Goal: Task Accomplishment & Management: Complete application form

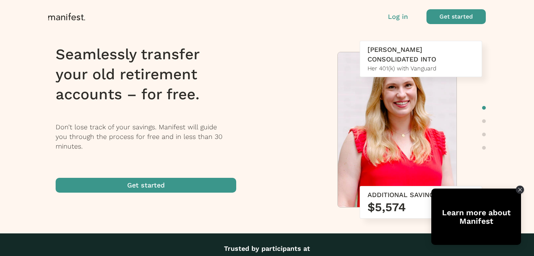
click at [398, 16] on p "Log in" at bounding box center [398, 17] width 20 height 10
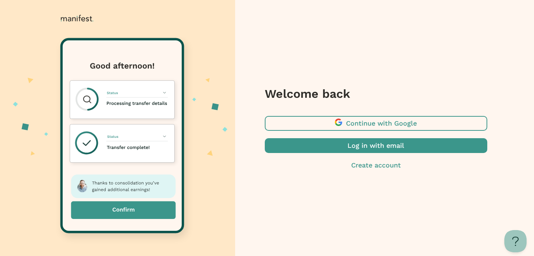
click at [363, 150] on span "button" at bounding box center [376, 145] width 222 height 15
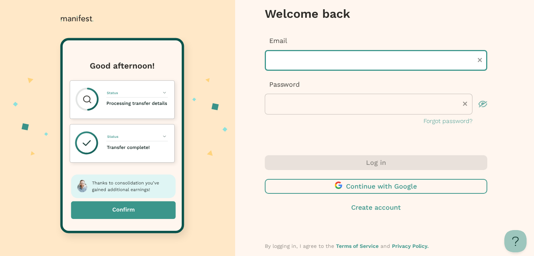
click at [285, 63] on input "text" at bounding box center [376, 60] width 222 height 21
type input "**********"
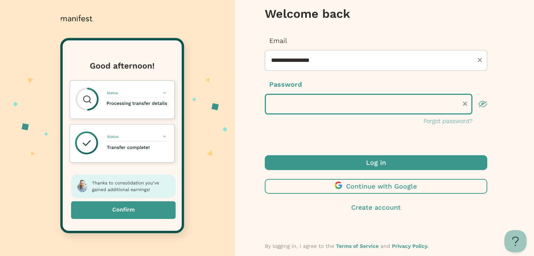
click at [265, 155] on button "Log in" at bounding box center [376, 162] width 222 height 15
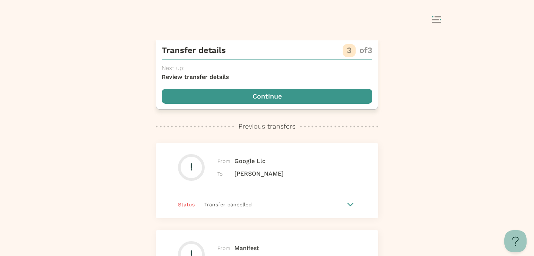
scroll to position [81, 0]
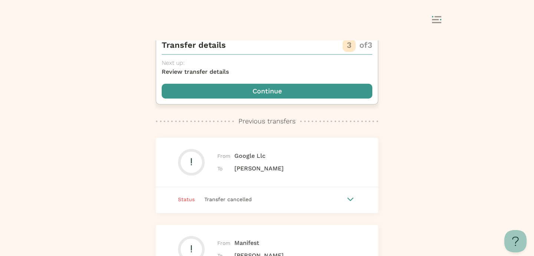
click at [280, 94] on span "button" at bounding box center [267, 91] width 210 height 15
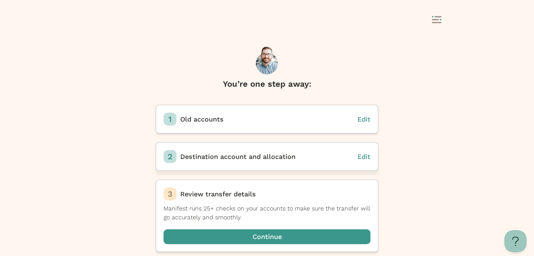
click at [260, 159] on span "Destination account and allocation" at bounding box center [237, 157] width 115 height 8
click at [363, 120] on span "Edit" at bounding box center [363, 119] width 13 height 8
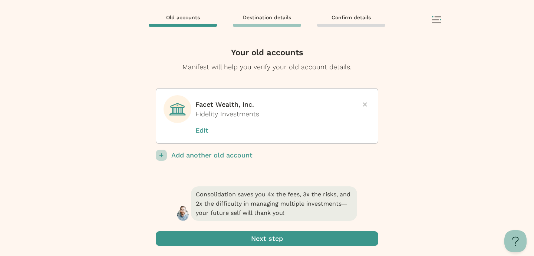
scroll to position [1, 0]
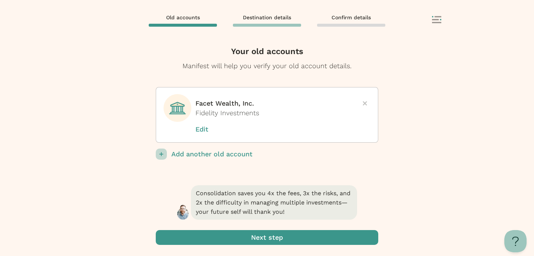
click at [238, 152] on p "Add another old account" at bounding box center [274, 154] width 207 height 11
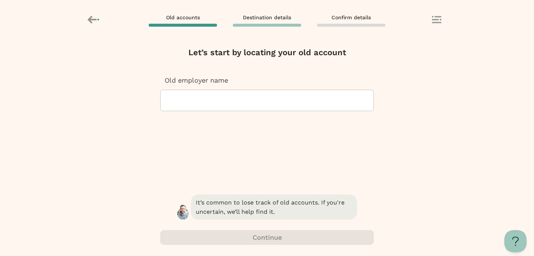
scroll to position [0, 0]
click at [240, 102] on div at bounding box center [266, 100] width 201 height 21
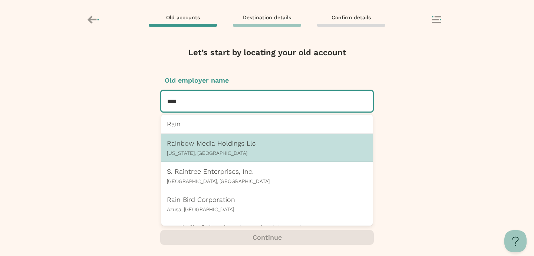
click at [215, 145] on p "Rainbow Media Holdings Llc" at bounding box center [267, 143] width 200 height 8
type input "****"
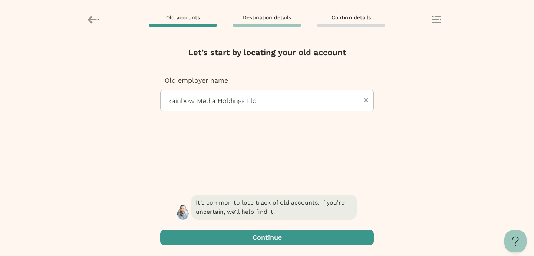
click at [256, 236] on span "button" at bounding box center [266, 237] width 213 height 15
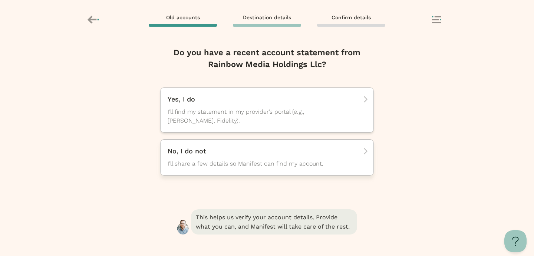
click at [260, 161] on span "I’ll share a few details so Manifest can find my account." at bounding box center [259, 163] width 185 height 9
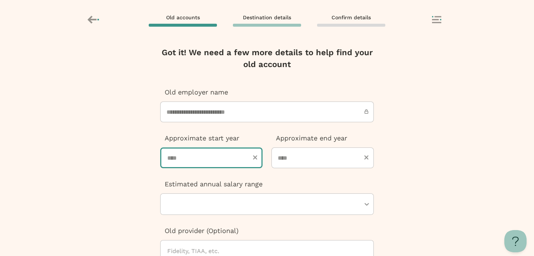
click at [225, 156] on input "number" at bounding box center [211, 157] width 102 height 21
type input "****"
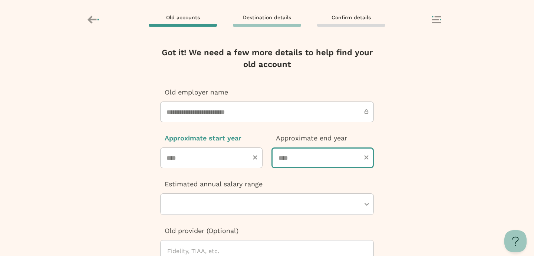
click at [308, 158] on input "number" at bounding box center [322, 157] width 102 height 21
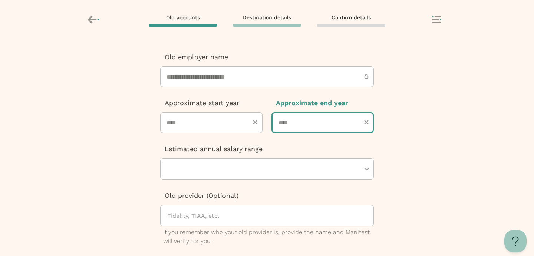
scroll to position [50, 0]
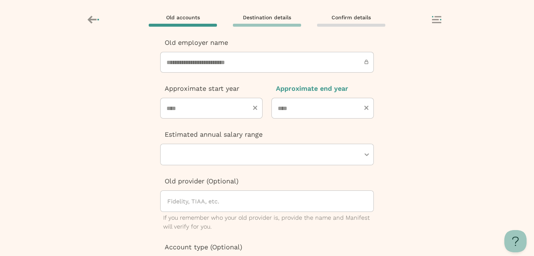
click at [236, 159] on div "Estimated annual salary range" at bounding box center [266, 148] width 213 height 36
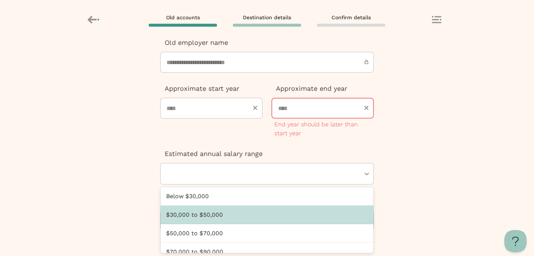
click at [233, 216] on div "$30,000 to $50,000" at bounding box center [266, 215] width 213 height 19
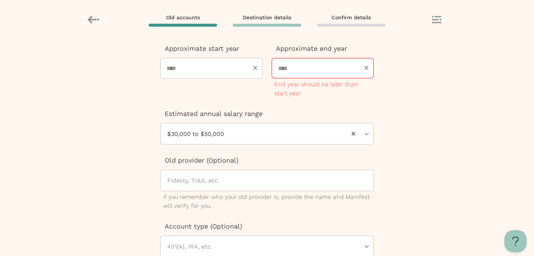
scroll to position [103, 0]
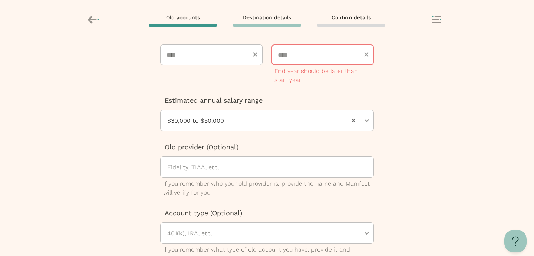
click at [301, 54] on input "****" at bounding box center [322, 54] width 102 height 21
type input "****"
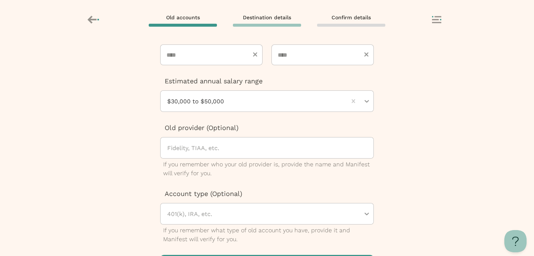
scroll to position [128, 0]
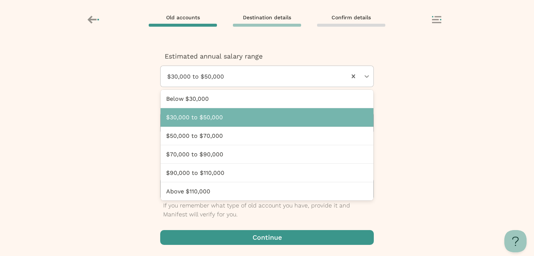
click at [263, 74] on div at bounding box center [256, 76] width 180 height 21
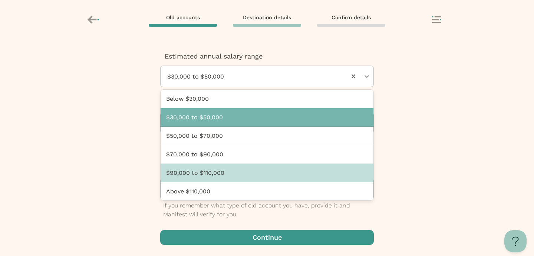
click at [252, 171] on div "$90,000 to $110,000" at bounding box center [266, 173] width 213 height 19
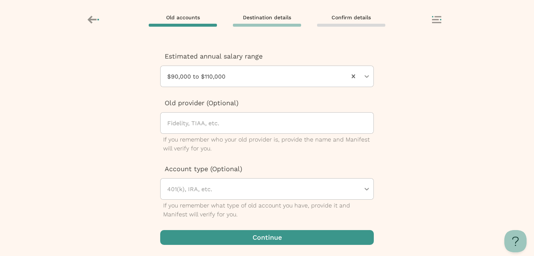
click at [249, 238] on span "button" at bounding box center [266, 237] width 213 height 15
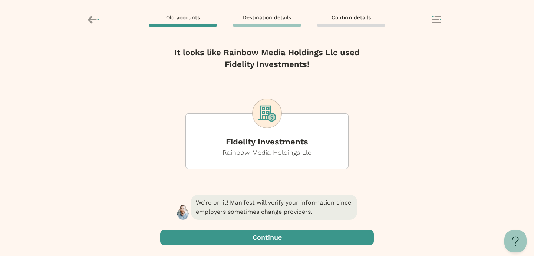
click at [249, 238] on span "button" at bounding box center [266, 237] width 213 height 15
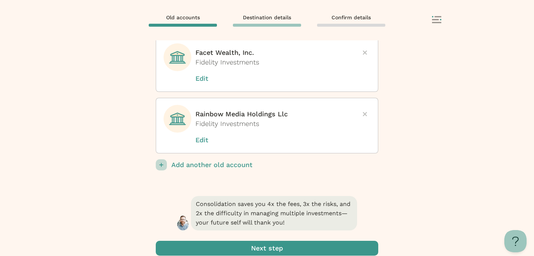
scroll to position [63, 0]
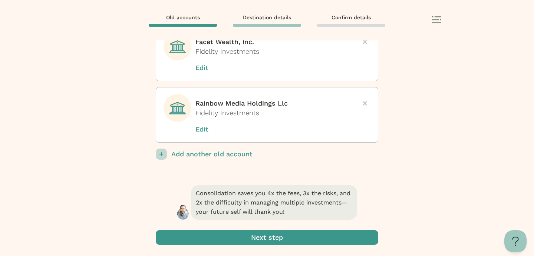
click at [281, 239] on span "submit" at bounding box center [267, 237] width 222 height 15
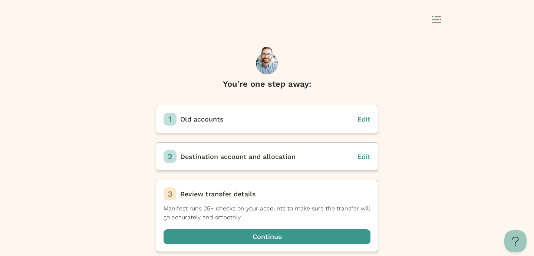
click at [281, 239] on span "button" at bounding box center [266, 236] width 207 height 15
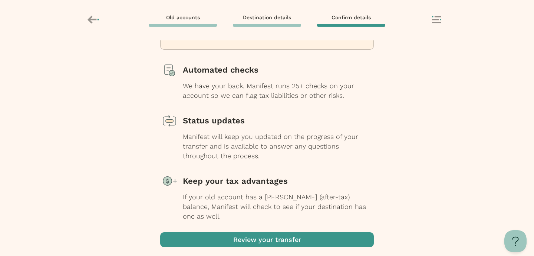
scroll to position [86, 0]
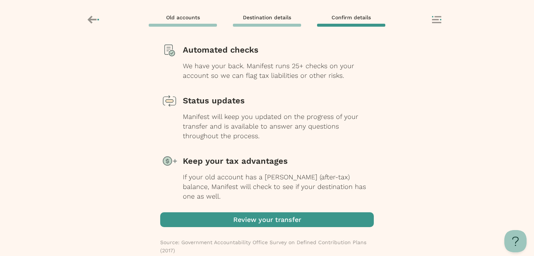
click at [275, 212] on span "button" at bounding box center [266, 219] width 213 height 15
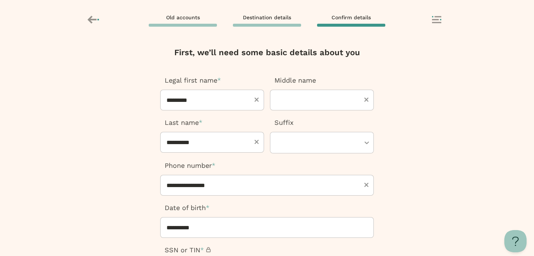
type input "**********"
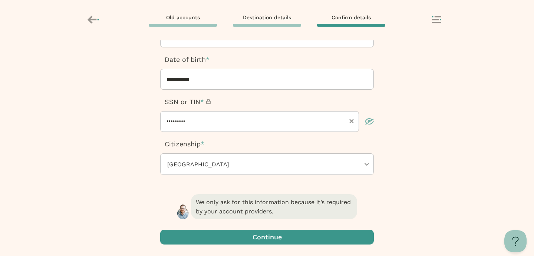
scroll to position [171, 0]
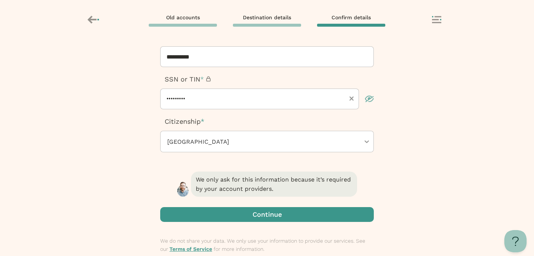
click at [274, 215] on span "button" at bounding box center [266, 214] width 213 height 15
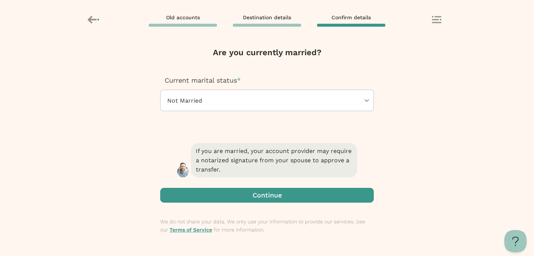
click at [274, 197] on span "button" at bounding box center [266, 195] width 213 height 15
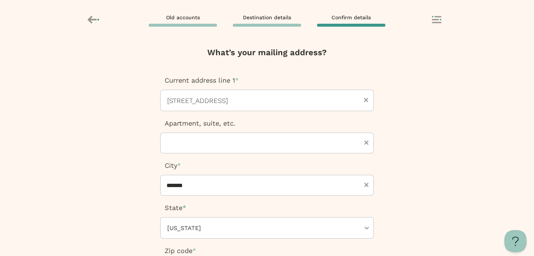
scroll to position [148, 0]
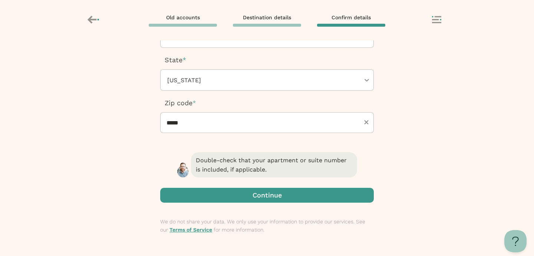
click at [273, 197] on span "button" at bounding box center [266, 195] width 213 height 15
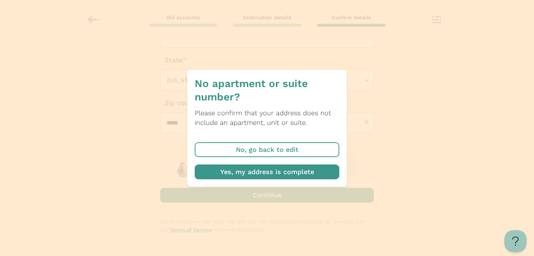
click at [275, 175] on span "button" at bounding box center [267, 172] width 145 height 15
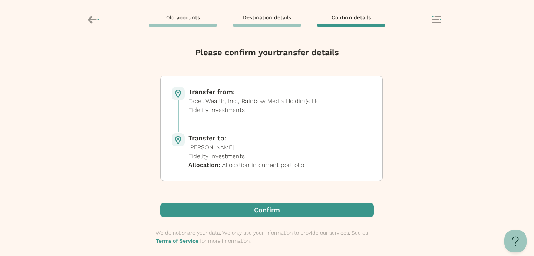
click at [266, 209] on span "button" at bounding box center [266, 210] width 213 height 15
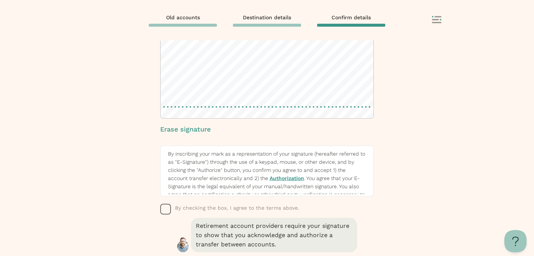
scroll to position [79, 0]
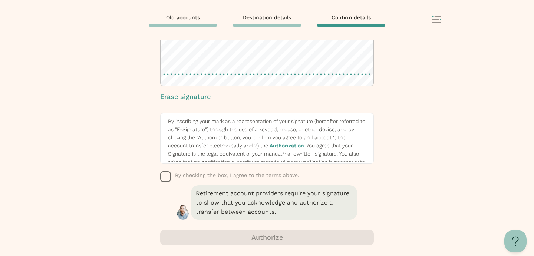
click at [165, 180] on icon "button" at bounding box center [165, 176] width 11 height 11
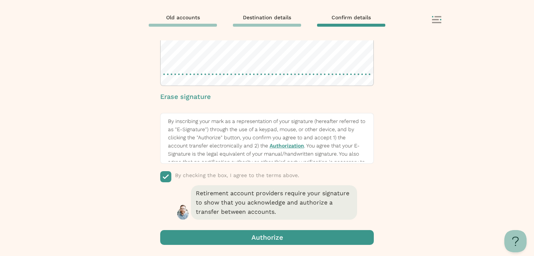
click at [265, 238] on span "button" at bounding box center [266, 237] width 213 height 15
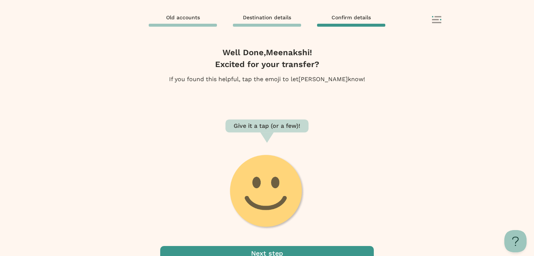
click at [266, 249] on span "button" at bounding box center [266, 253] width 213 height 15
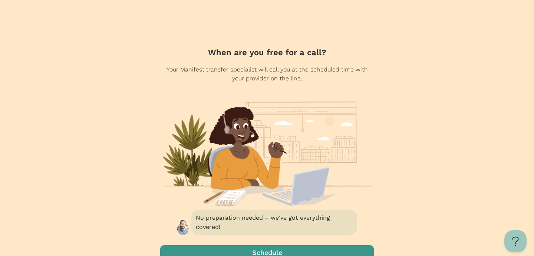
scroll to position [15, 0]
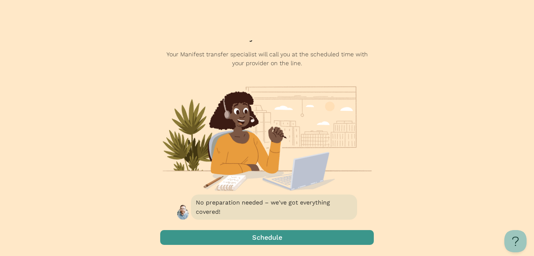
click at [273, 239] on span "button" at bounding box center [266, 237] width 213 height 15
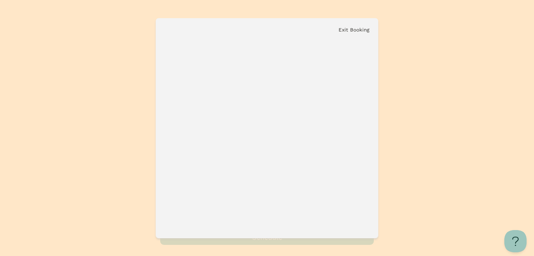
click at [356, 33] on div "Exit Booking" at bounding box center [267, 29] width 222 height 23
click at [358, 30] on button "Exit Booking" at bounding box center [353, 30] width 31 height 6
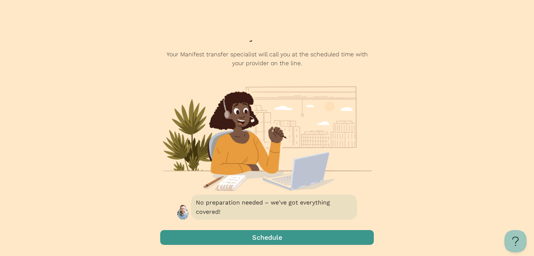
scroll to position [0, 0]
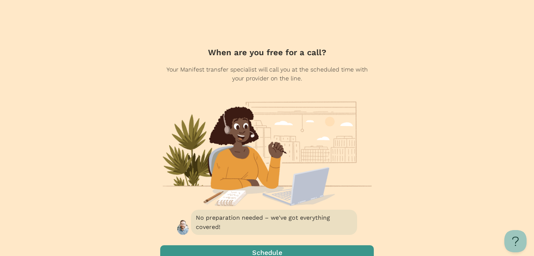
click at [39, 20] on div at bounding box center [267, 20] width 534 height 40
click at [504, 13] on div at bounding box center [267, 20] width 534 height 40
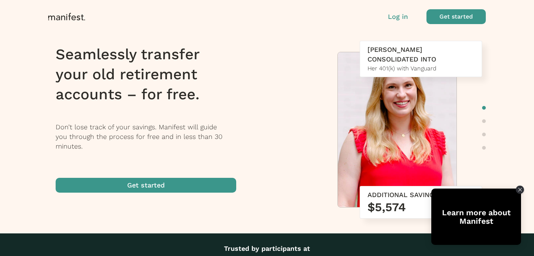
click at [395, 13] on p "Log in" at bounding box center [398, 17] width 20 height 10
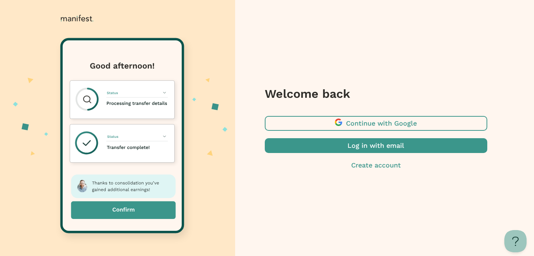
click at [327, 146] on span "button" at bounding box center [376, 145] width 222 height 15
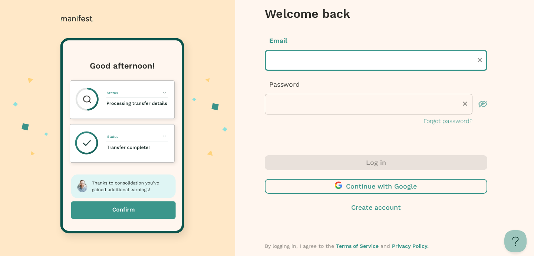
click at [294, 63] on input "text" at bounding box center [376, 60] width 222 height 21
type input "**********"
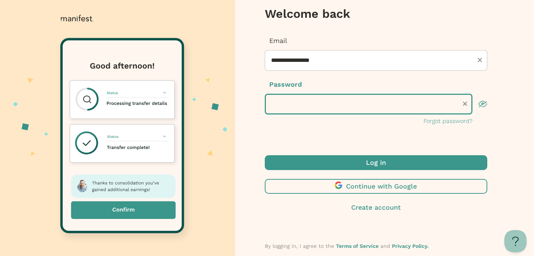
click at [265, 155] on button "Log in" at bounding box center [376, 162] width 222 height 15
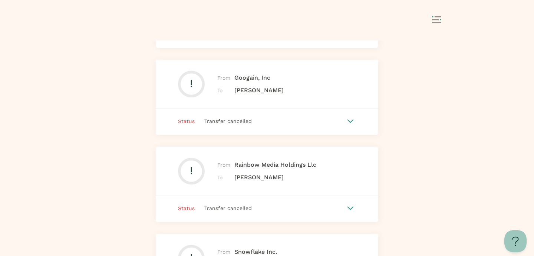
scroll to position [354, 0]
click at [294, 209] on div "Transfer cancelled" at bounding box center [270, 207] width 150 height 8
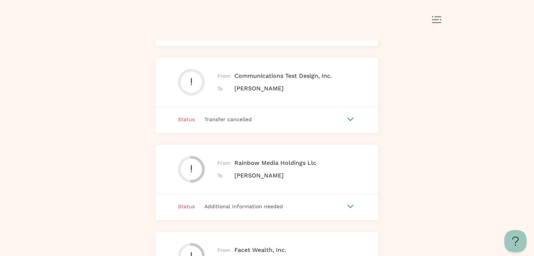
scroll to position [1440, 0]
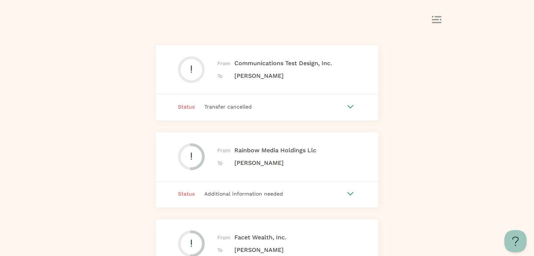
click at [279, 198] on div "Additional information needed" at bounding box center [270, 194] width 150 height 8
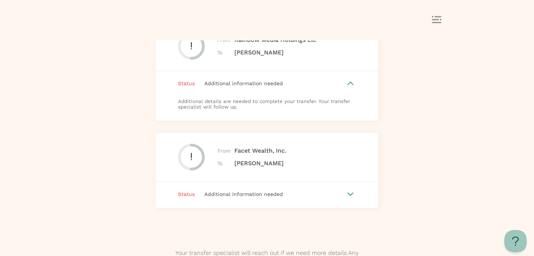
scroll to position [1553, 0]
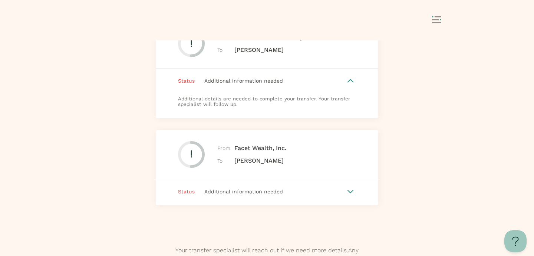
click at [279, 194] on span "Additional information needed" at bounding box center [243, 192] width 79 height 6
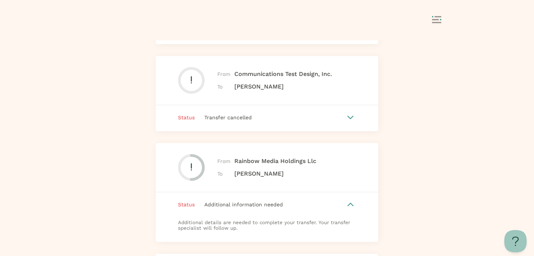
scroll to position [1367, 0]
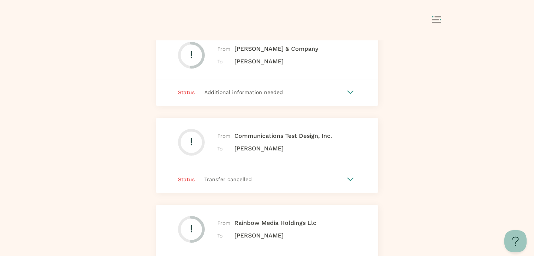
click at [193, 180] on span "Status" at bounding box center [186, 179] width 17 height 8
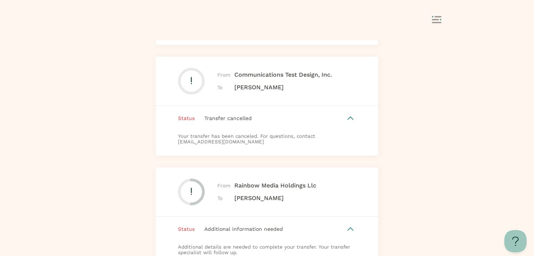
scroll to position [1434, 0]
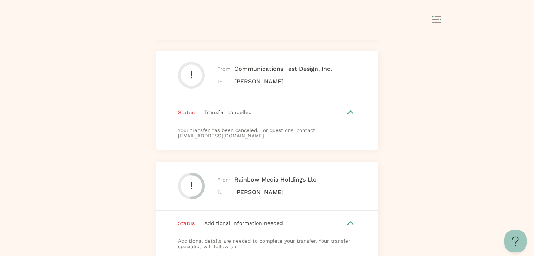
click at [437, 21] on icon at bounding box center [436, 19] width 9 height 7
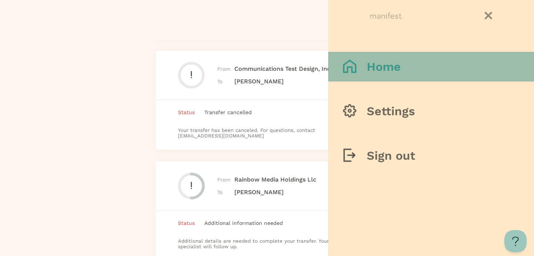
click at [385, 65] on h3 "Home" at bounding box center [383, 66] width 34 height 15
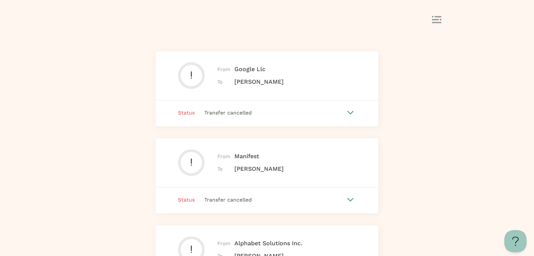
scroll to position [0, 0]
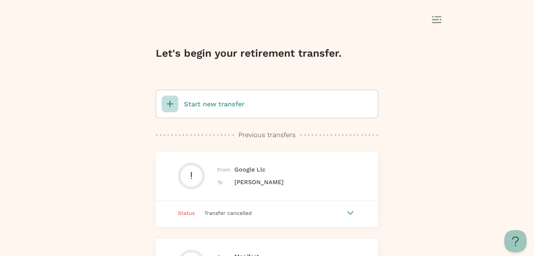
click at [275, 104] on div "Start new transfer" at bounding box center [267, 104] width 222 height 29
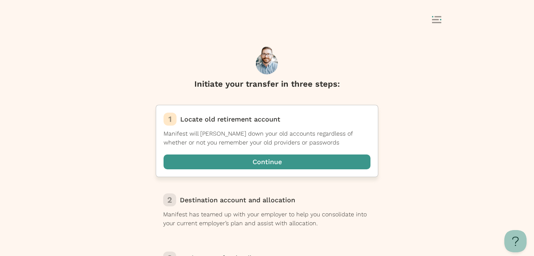
click at [279, 165] on span "button" at bounding box center [266, 162] width 207 height 15
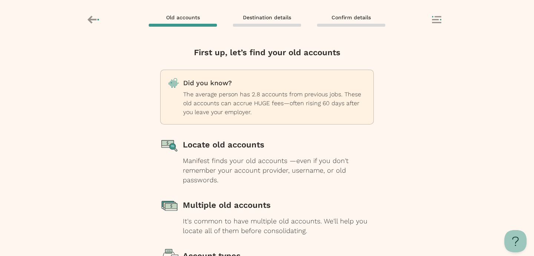
scroll to position [96, 0]
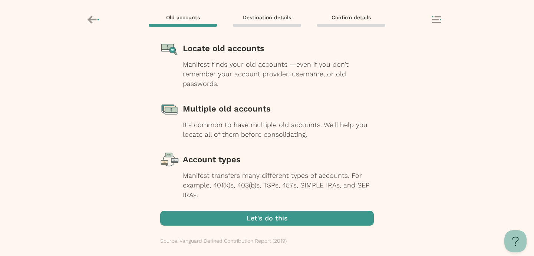
click at [269, 219] on span "button" at bounding box center [266, 218] width 213 height 15
